Goal: Information Seeking & Learning: Check status

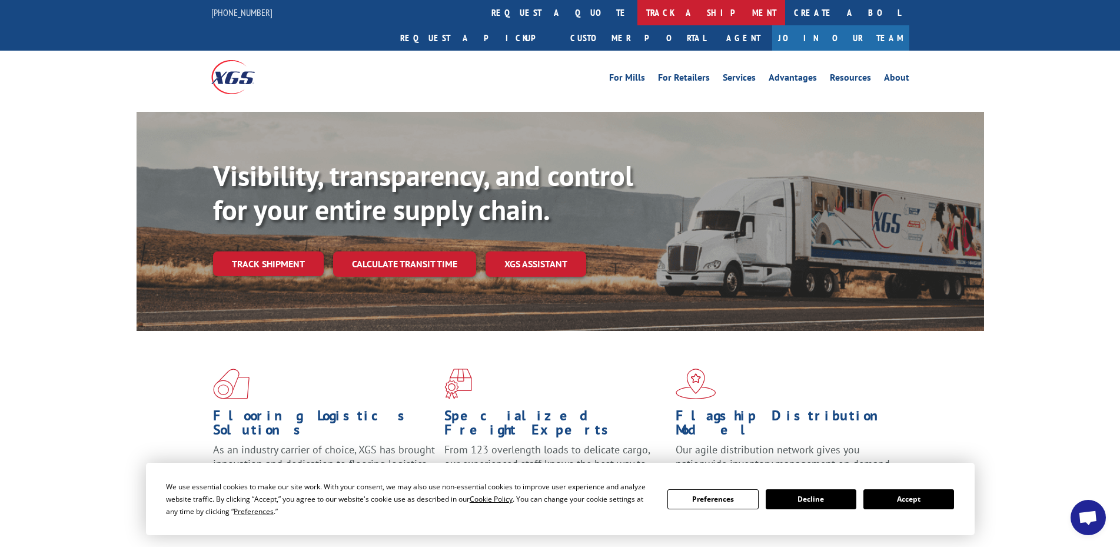
click at [638, 12] on link "track a shipment" at bounding box center [712, 12] width 148 height 25
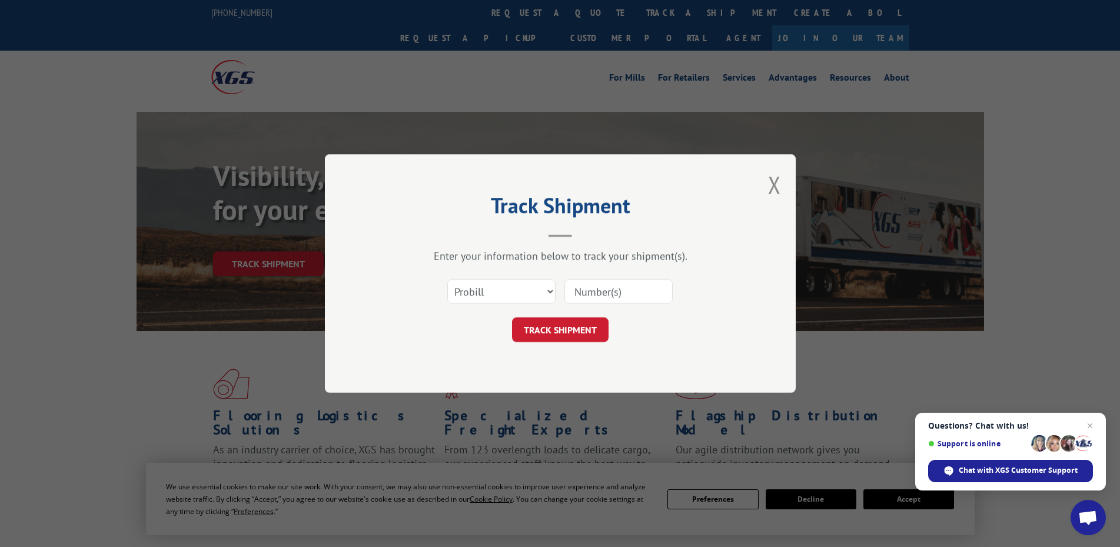
click at [602, 290] on input at bounding box center [619, 291] width 108 height 25
type input "6010357"
click button "TRACK SHIPMENT" at bounding box center [560, 329] width 97 height 25
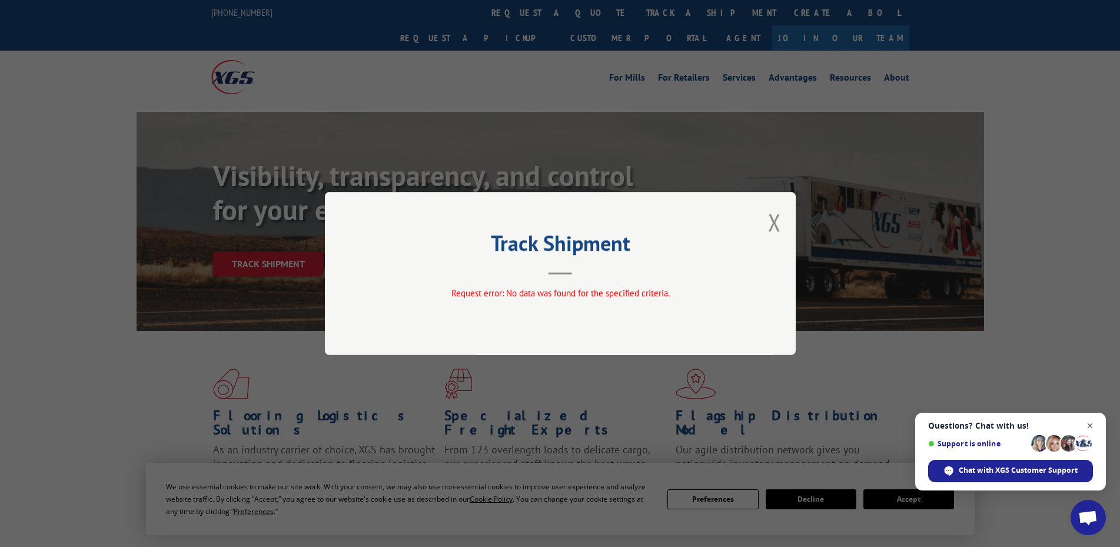
click at [1090, 424] on span "Close chat" at bounding box center [1090, 426] width 15 height 15
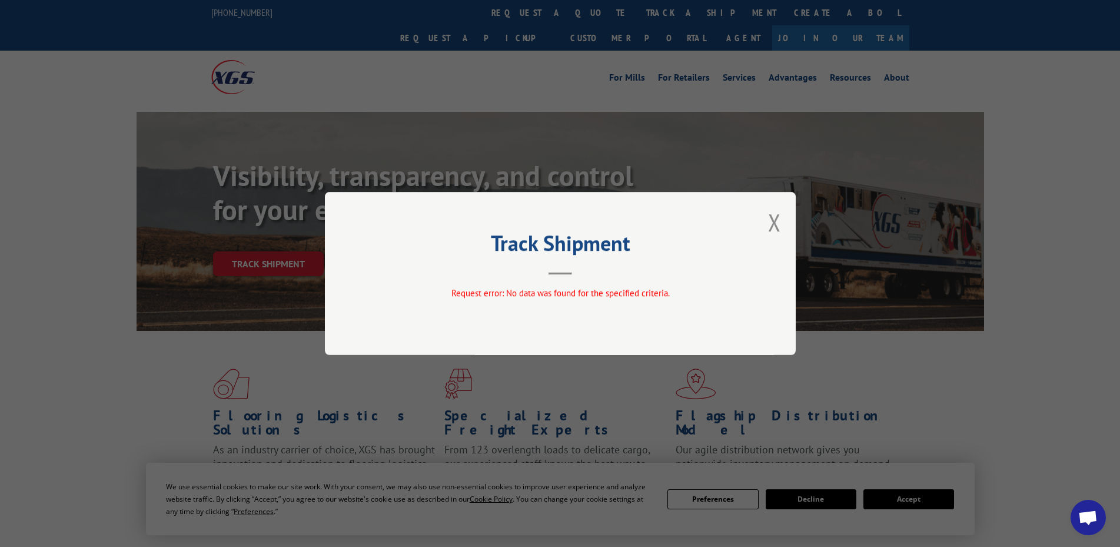
click at [782, 223] on div "Track Shipment Request error: No data was found for the specified criteria." at bounding box center [560, 273] width 471 height 163
click at [773, 224] on button "Close modal" at bounding box center [774, 222] width 13 height 31
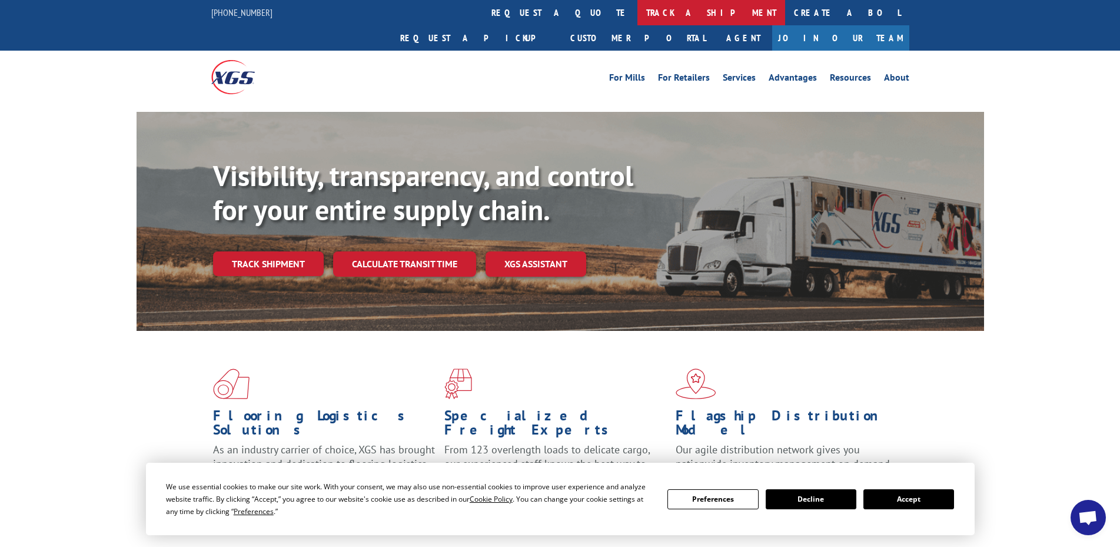
click at [638, 14] on link "track a shipment" at bounding box center [712, 12] width 148 height 25
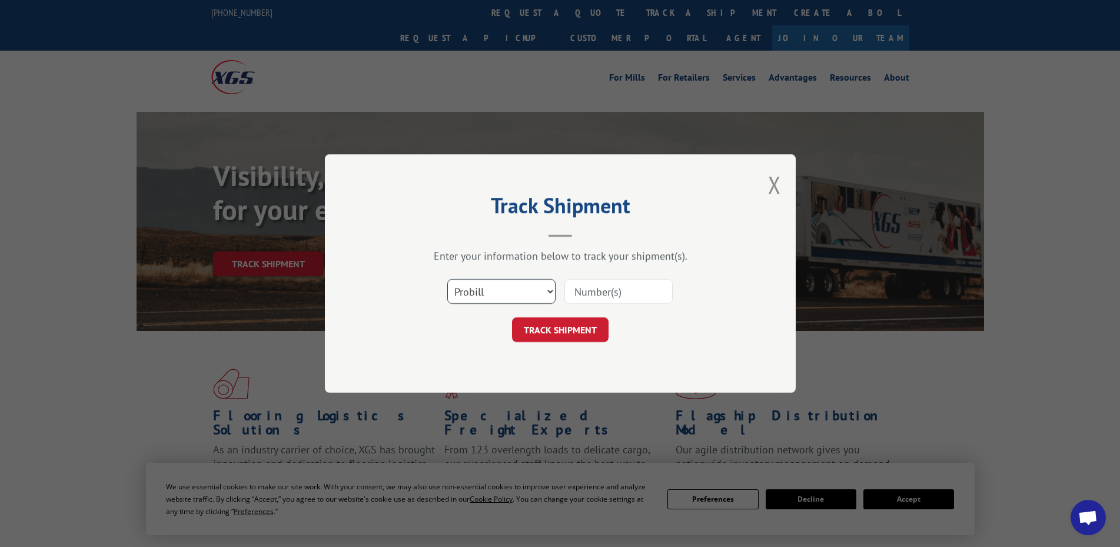
click at [531, 292] on select "Select category... Probill BOL PO" at bounding box center [501, 291] width 108 height 25
select select "bol"
click at [447, 279] on select "Select category... Probill BOL PO" at bounding box center [501, 291] width 108 height 25
click at [606, 293] on input at bounding box center [619, 291] width 108 height 25
type input "6010357"
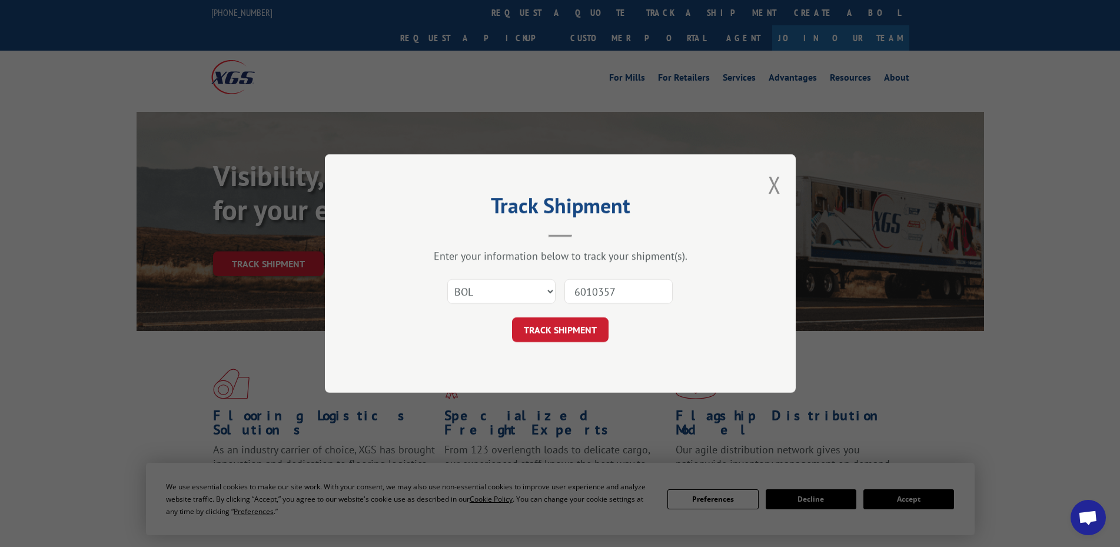
click button "TRACK SHIPMENT" at bounding box center [560, 329] width 97 height 25
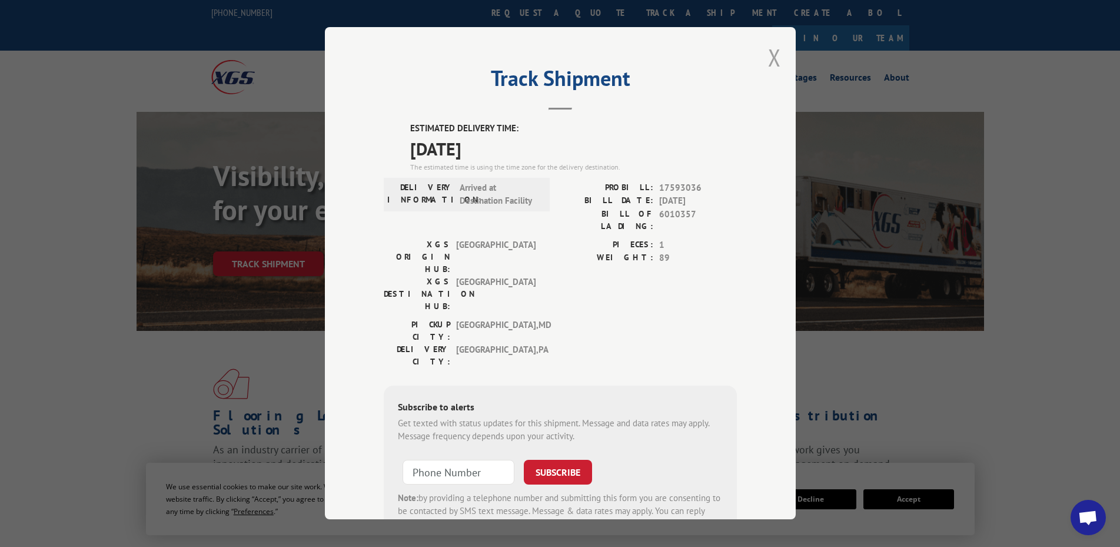
click at [768, 54] on button "Close modal" at bounding box center [774, 57] width 13 height 31
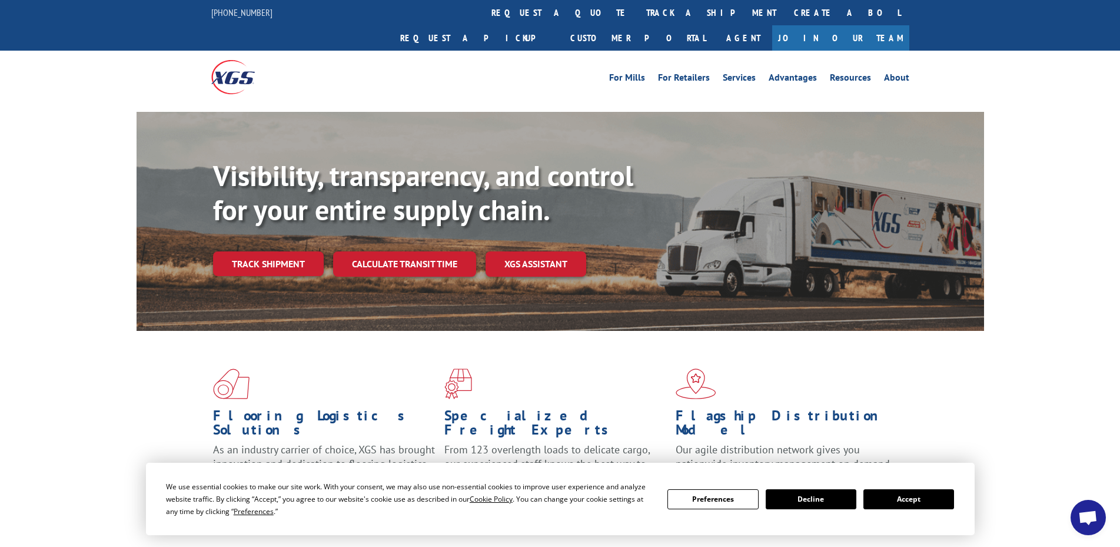
click at [933, 503] on button "Accept" at bounding box center [909, 499] width 91 height 20
